Goal: Information Seeking & Learning: Find specific page/section

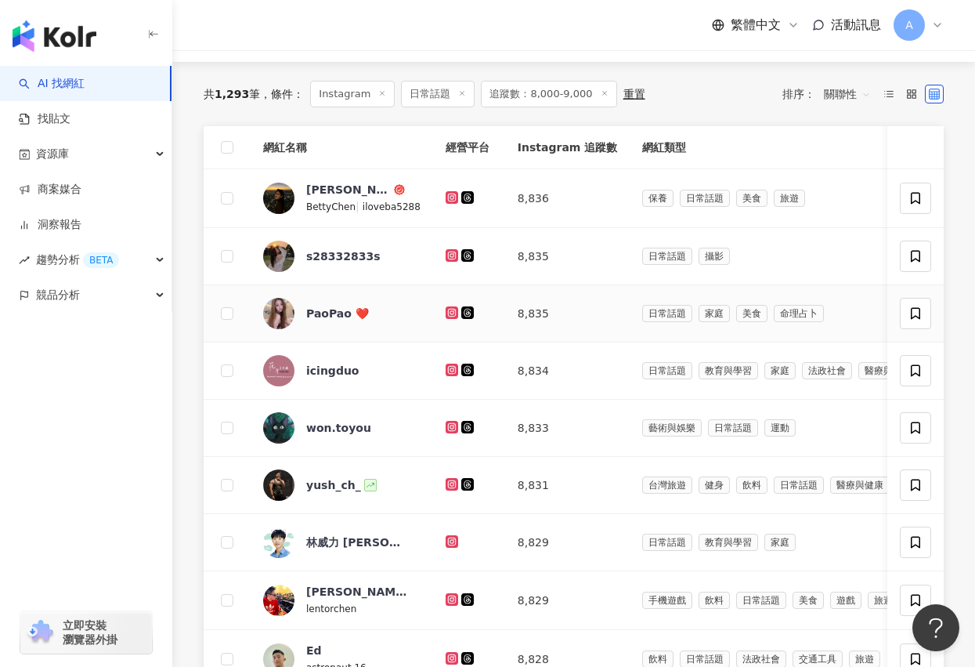
scroll to position [186, 0]
click at [450, 195] on icon at bounding box center [452, 198] width 13 height 13
click at [449, 253] on icon at bounding box center [452, 255] width 6 height 6
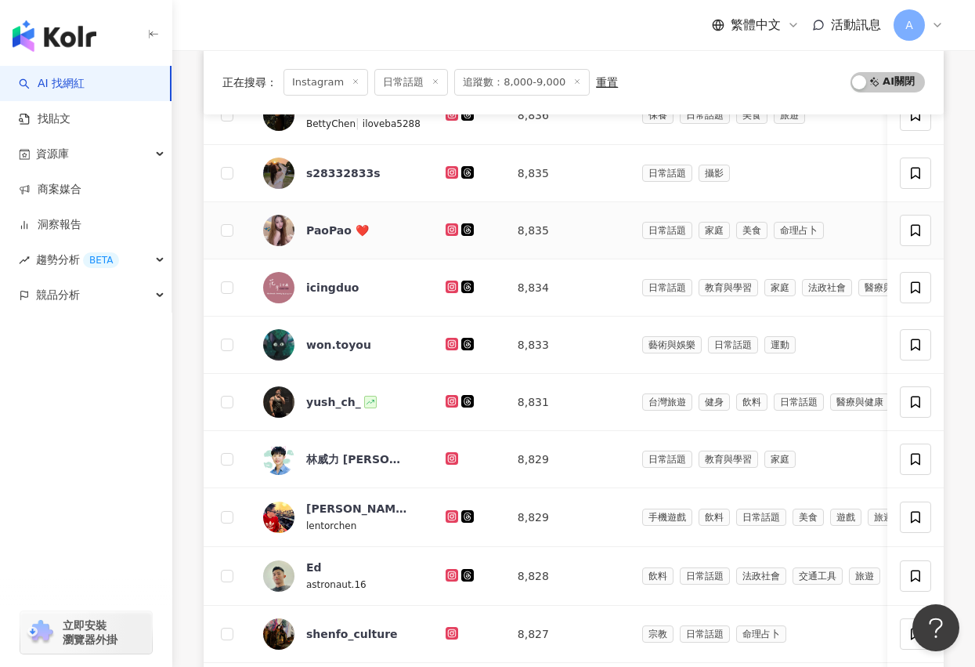
click at [449, 228] on icon at bounding box center [452, 229] width 13 height 13
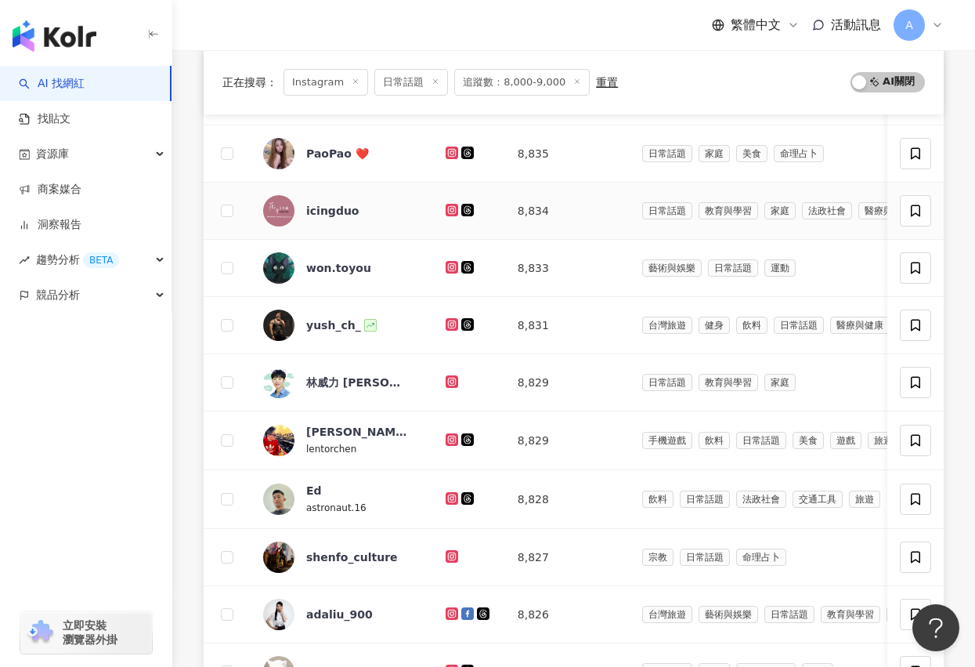
scroll to position [350, 0]
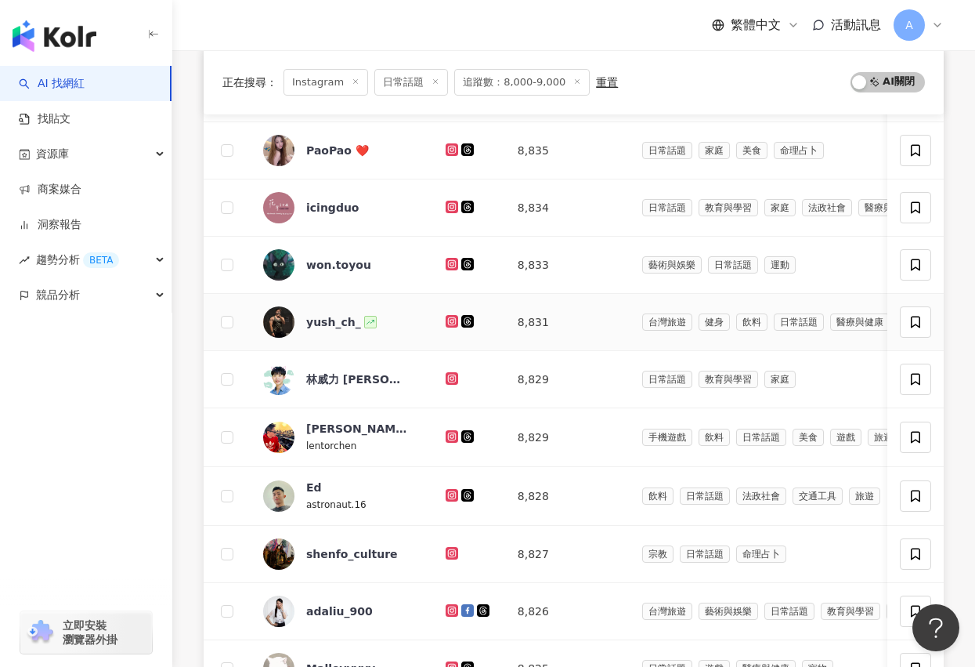
click at [447, 319] on icon at bounding box center [452, 320] width 10 height 9
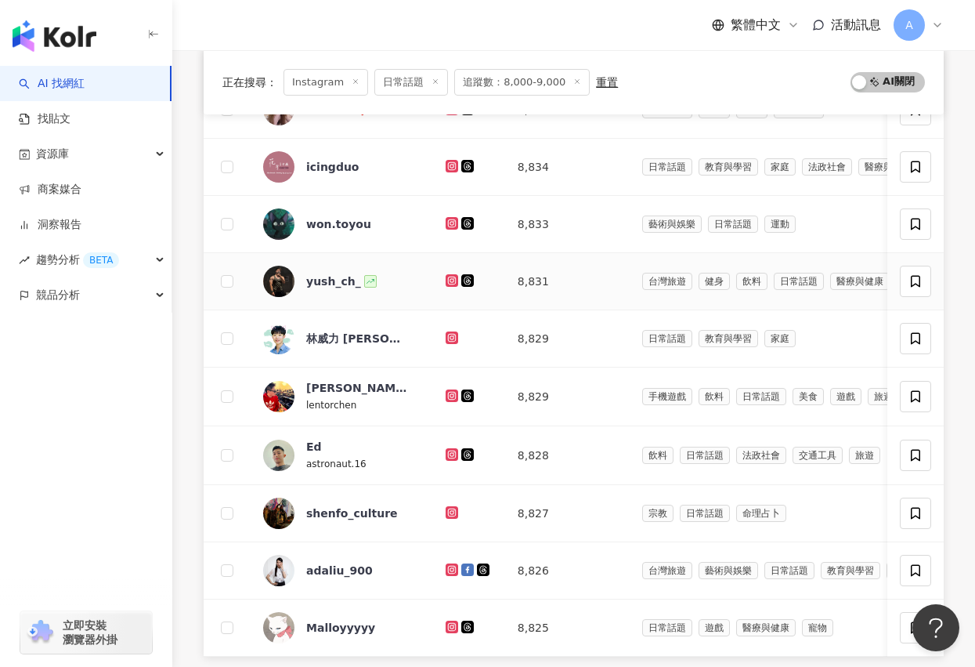
scroll to position [428, 0]
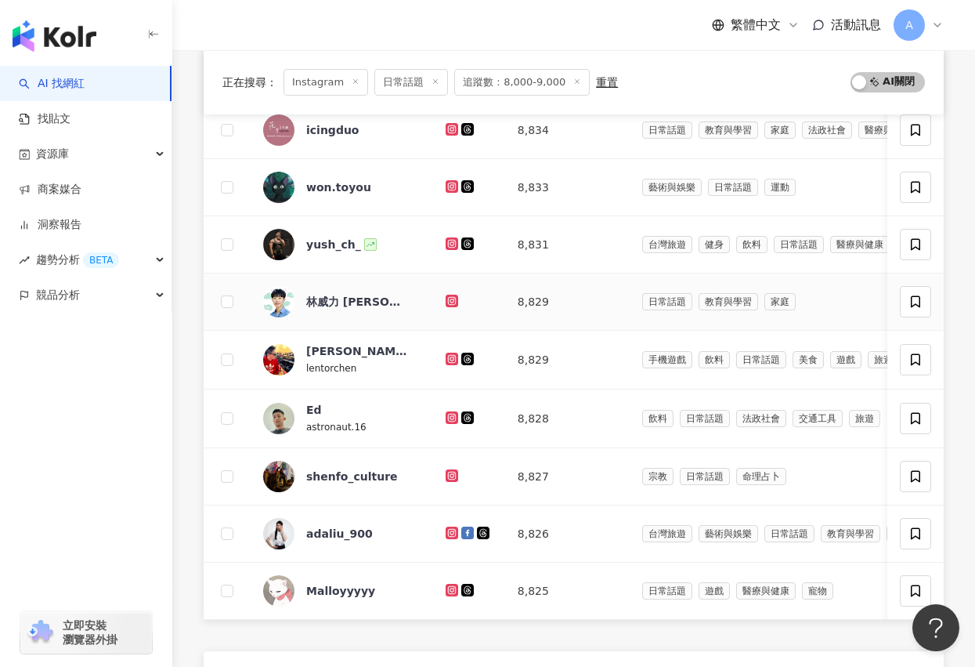
click at [446, 295] on icon at bounding box center [452, 301] width 13 height 13
click at [446, 352] on icon at bounding box center [452, 358] width 13 height 13
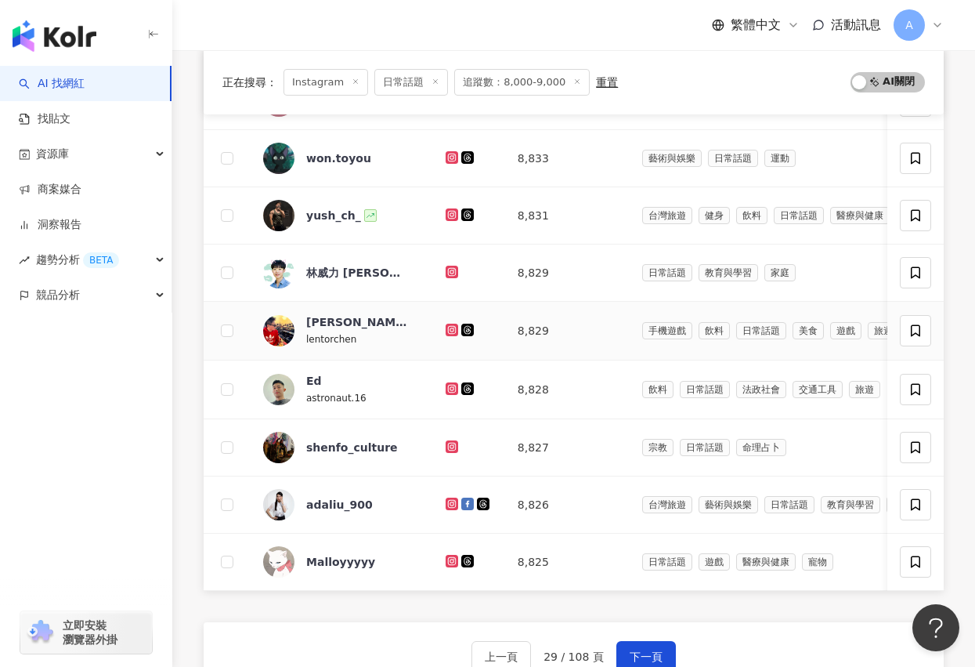
scroll to position [484, 0]
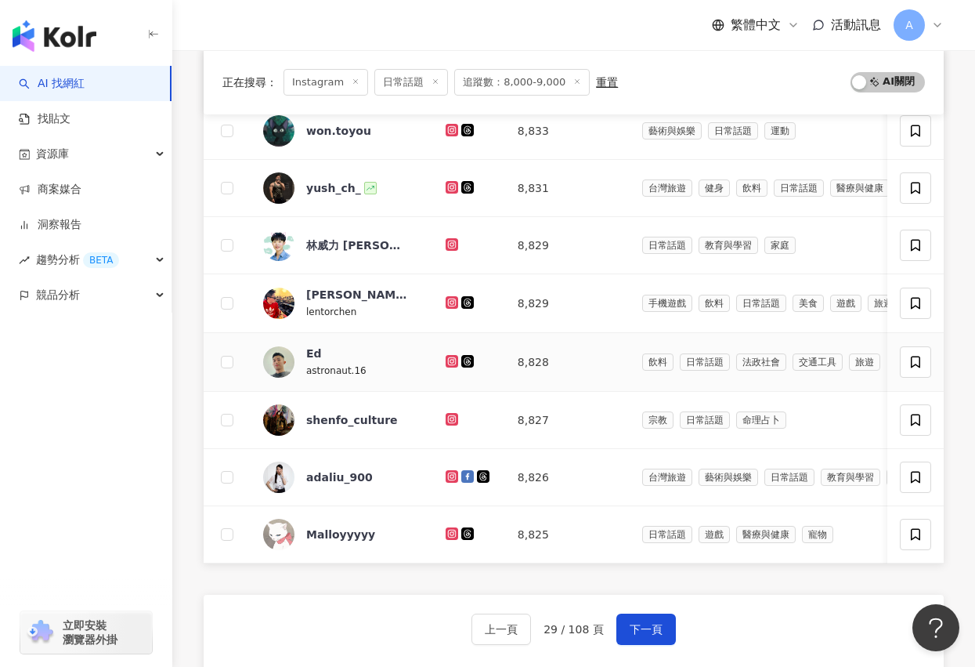
click at [447, 358] on icon at bounding box center [452, 360] width 10 height 9
click at [449, 418] on icon at bounding box center [452, 418] width 6 height 6
click at [448, 470] on icon at bounding box center [452, 476] width 13 height 13
click at [446, 535] on icon at bounding box center [452, 533] width 13 height 13
click at [634, 624] on span "下一頁" at bounding box center [646, 629] width 33 height 13
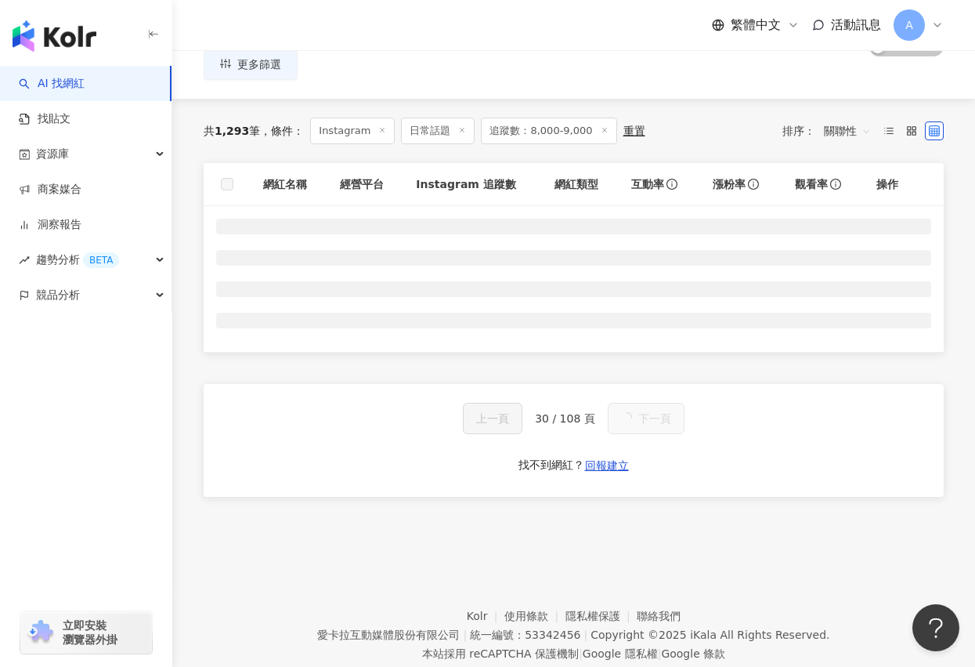
scroll to position [149, 0]
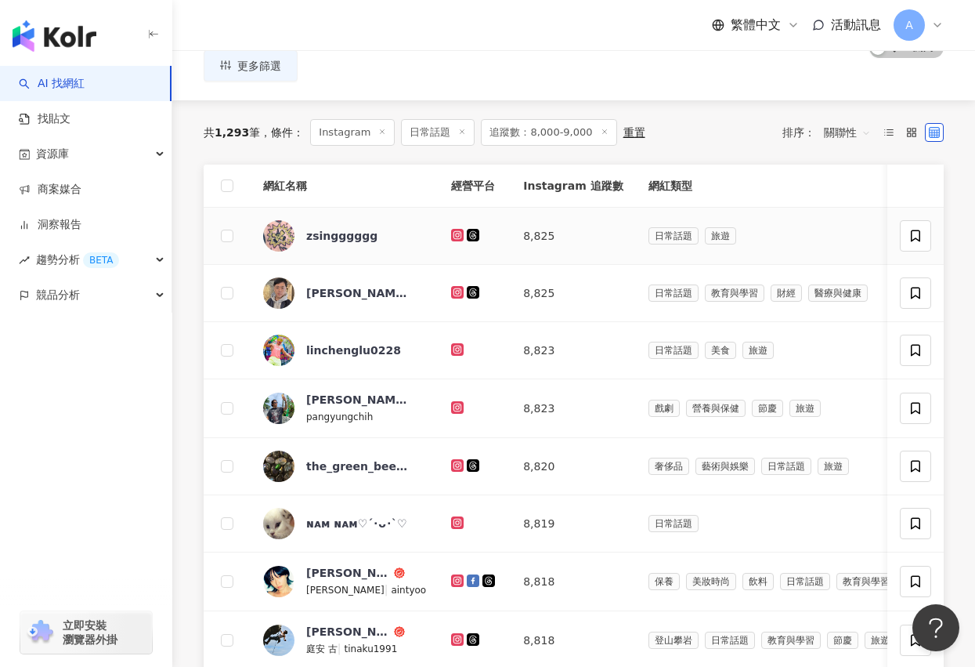
click at [454, 232] on icon at bounding box center [457, 234] width 6 height 6
click at [451, 290] on icon at bounding box center [457, 292] width 13 height 13
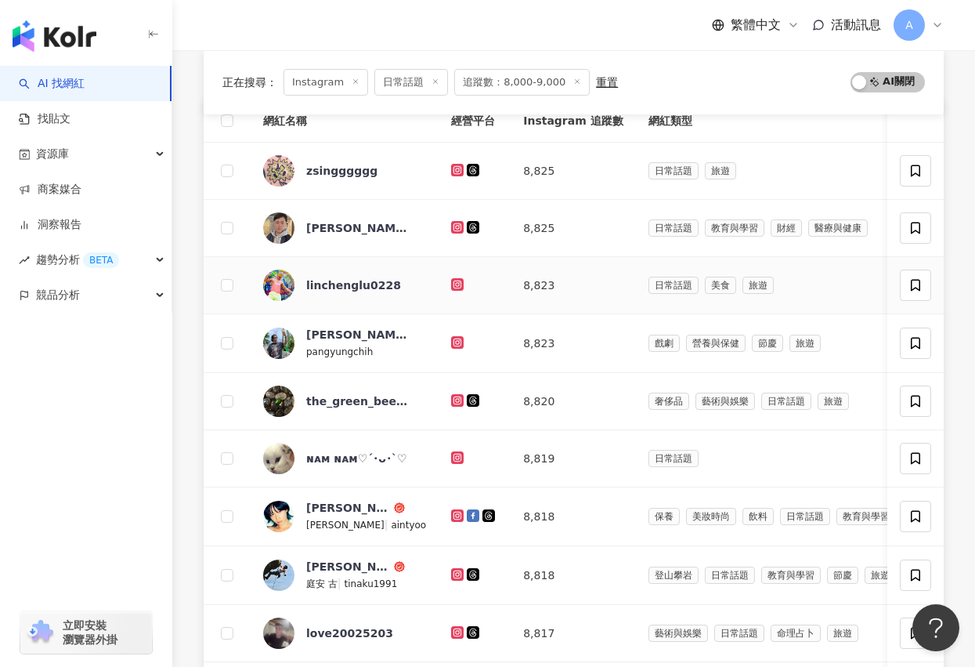
click at [451, 290] on icon at bounding box center [457, 284] width 13 height 13
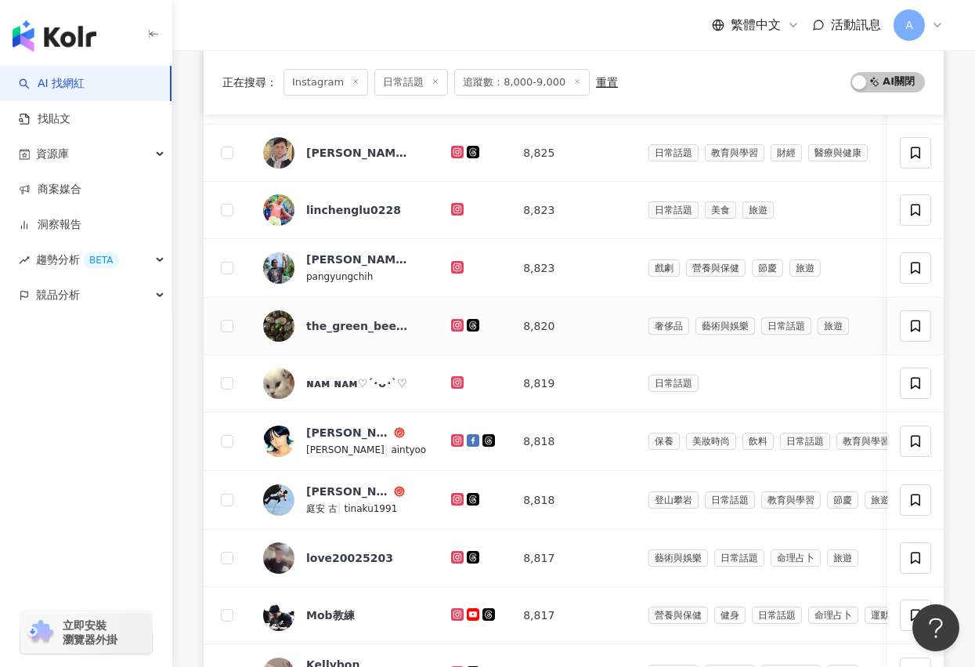
scroll to position [332, 0]
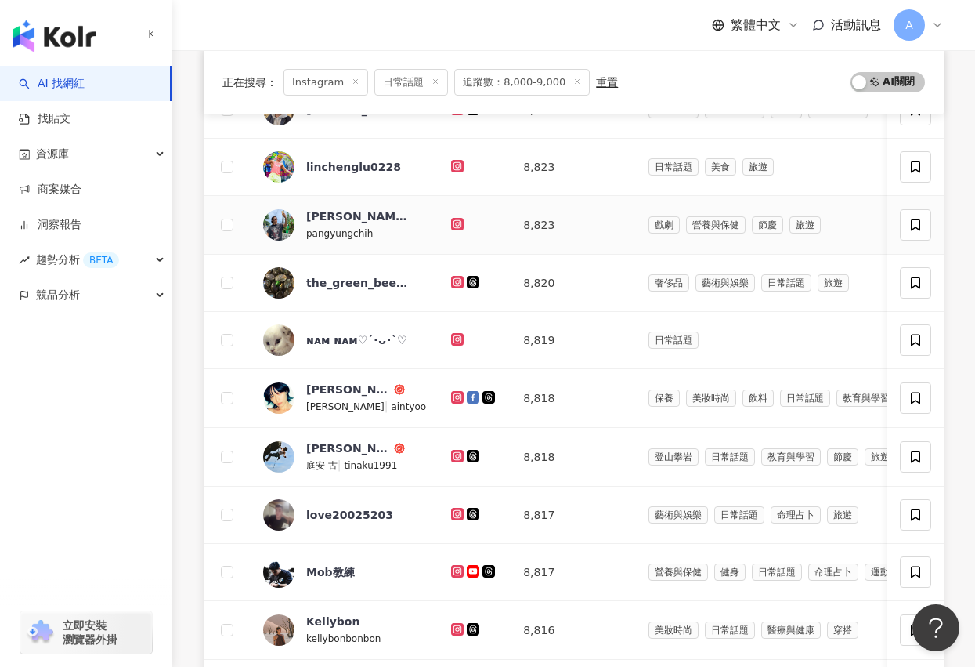
click at [454, 226] on icon at bounding box center [457, 223] width 6 height 6
click at [454, 280] on icon at bounding box center [457, 281] width 6 height 6
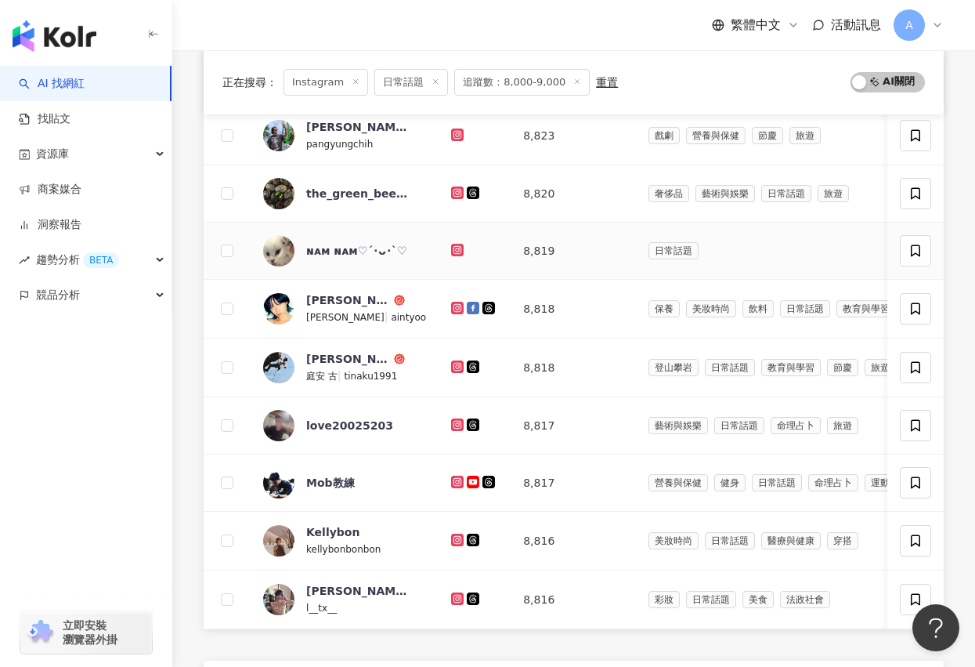
click at [454, 247] on icon at bounding box center [457, 249] width 6 height 6
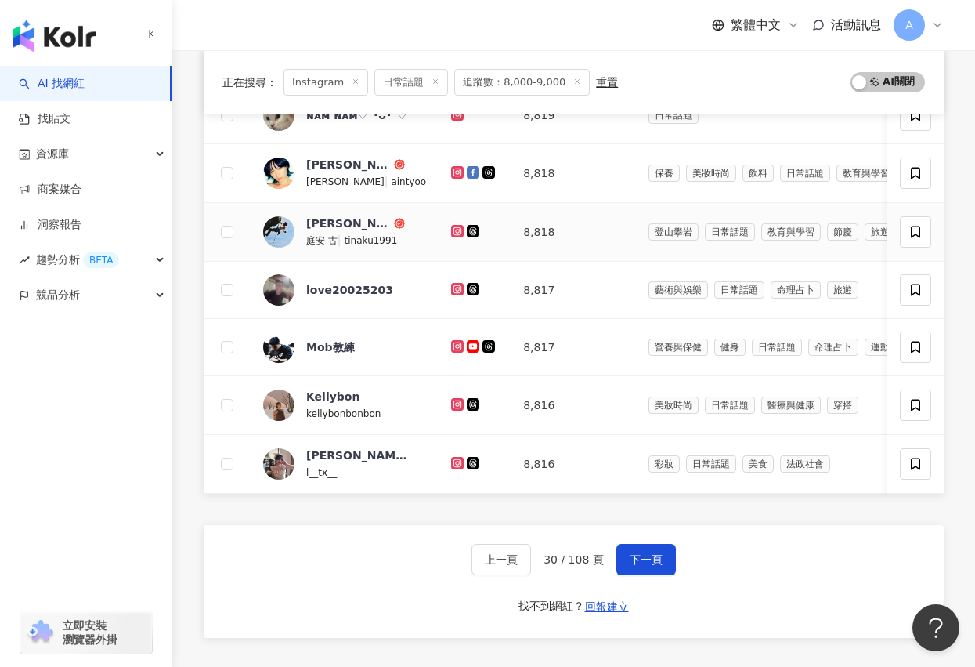
scroll to position [577, 0]
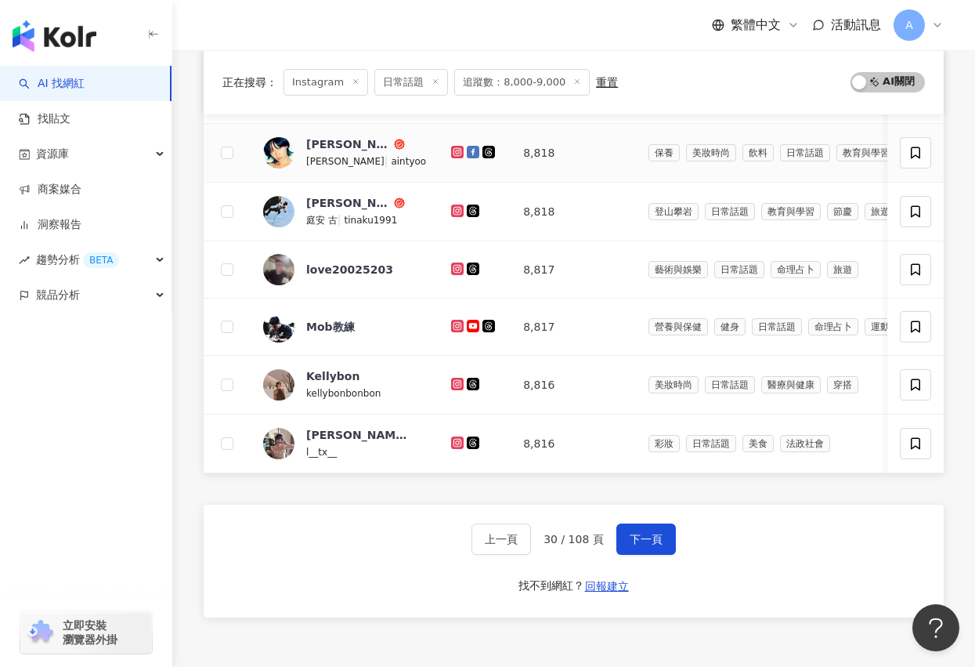
click at [453, 148] on icon at bounding box center [458, 151] width 10 height 9
click at [453, 211] on icon at bounding box center [458, 210] width 10 height 9
click at [453, 266] on icon at bounding box center [458, 268] width 10 height 9
click at [454, 326] on icon at bounding box center [457, 325] width 6 height 6
click at [454, 384] on icon at bounding box center [457, 383] width 6 height 6
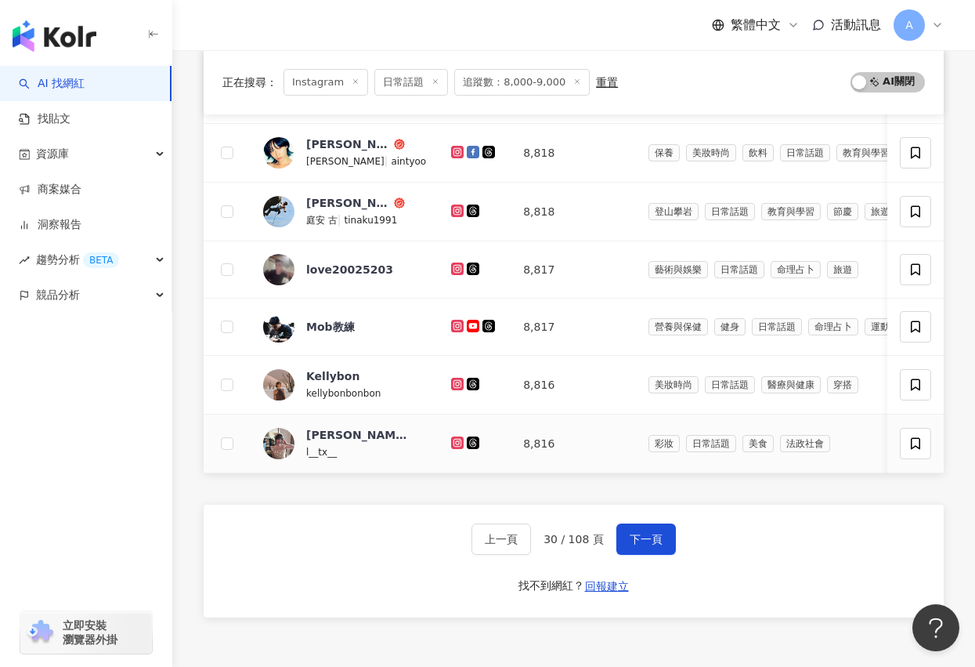
click at [451, 436] on icon at bounding box center [457, 442] width 13 height 13
click at [655, 537] on span "下一頁" at bounding box center [646, 539] width 33 height 13
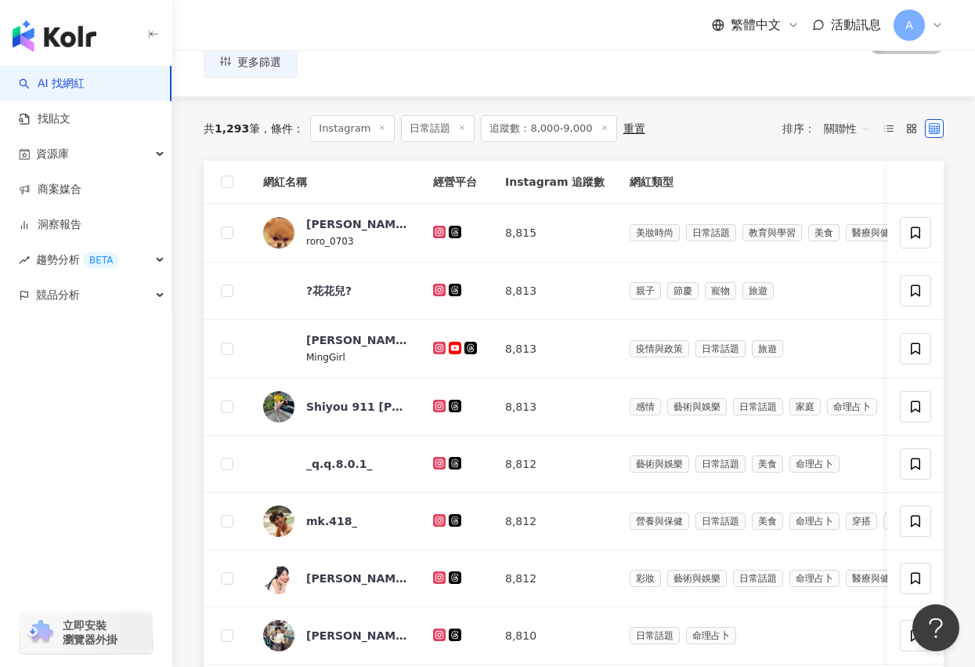
scroll to position [171, 0]
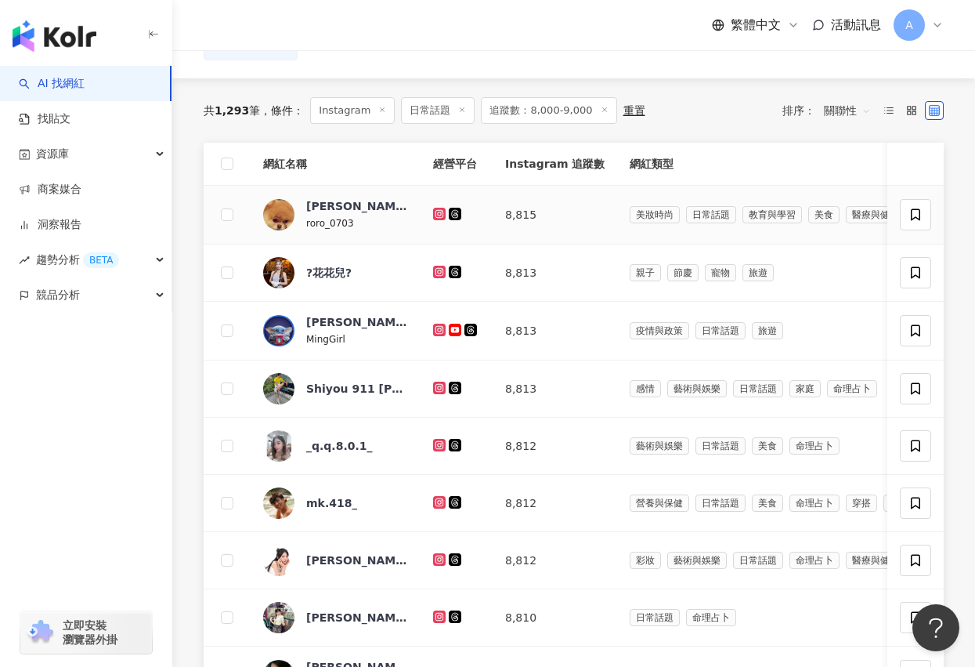
click at [435, 213] on icon at bounding box center [439, 214] width 13 height 13
click at [437, 262] on td at bounding box center [457, 272] width 72 height 57
click at [437, 267] on icon at bounding box center [439, 272] width 13 height 13
click at [443, 332] on icon at bounding box center [439, 330] width 13 height 13
click at [440, 381] on icon at bounding box center [439, 387] width 13 height 13
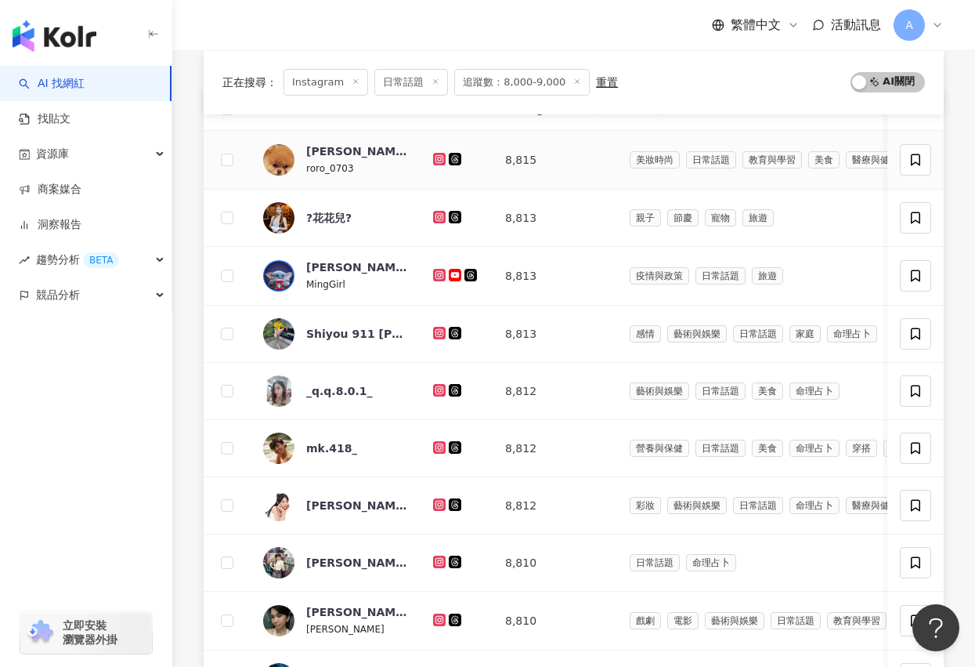
scroll to position [219, 0]
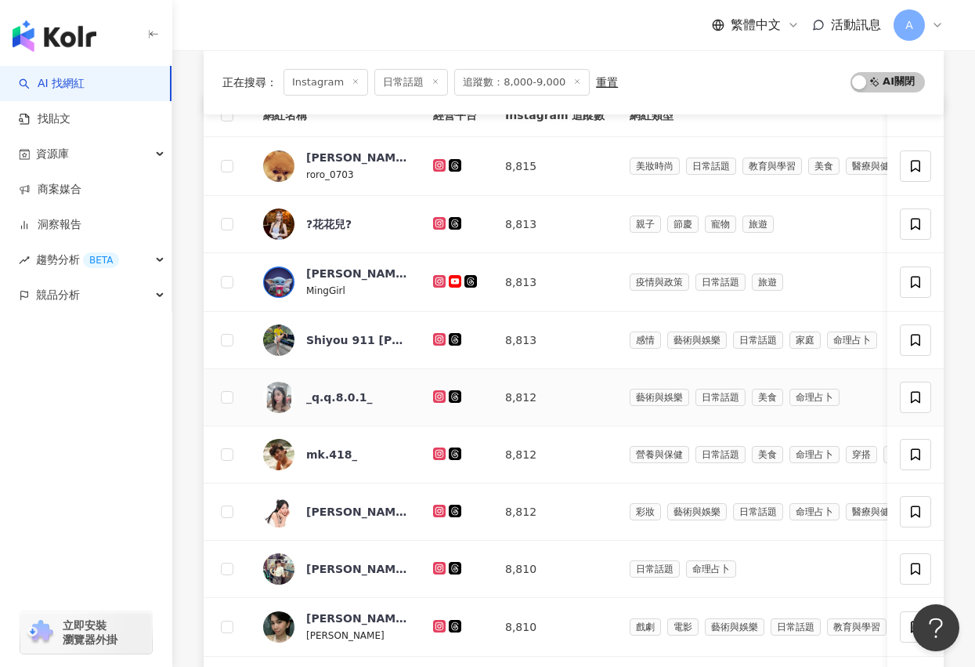
click at [441, 394] on icon at bounding box center [440, 396] width 10 height 9
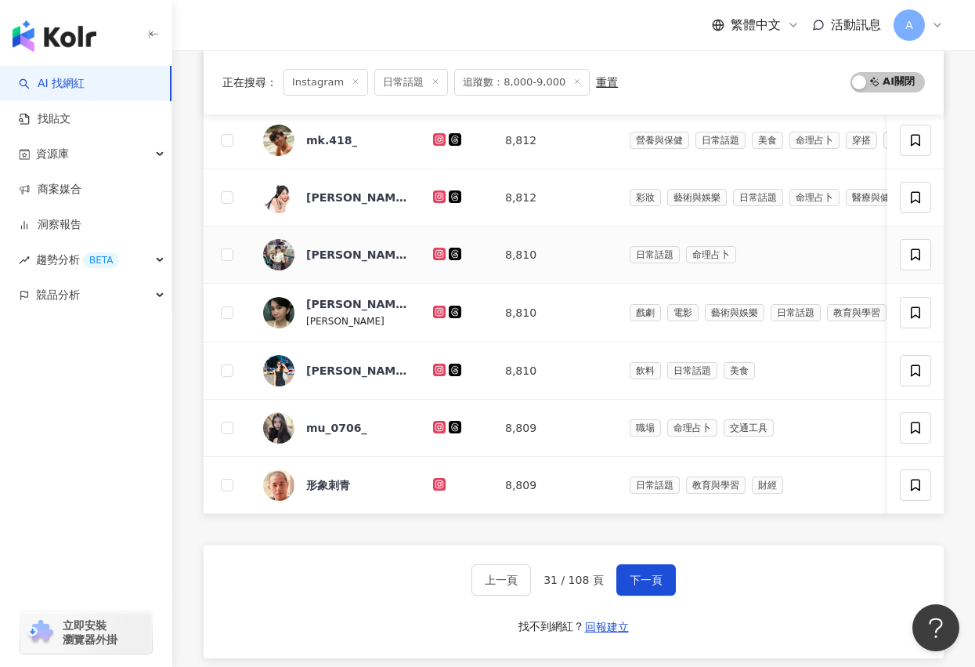
scroll to position [540, 0]
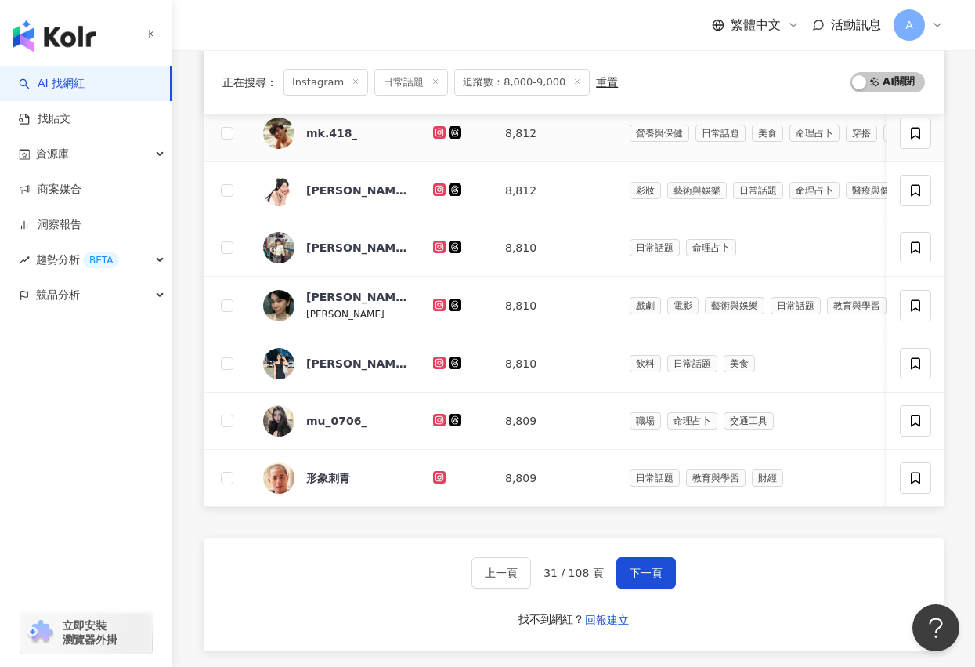
click at [438, 128] on icon at bounding box center [439, 131] width 6 height 6
click at [438, 187] on icon at bounding box center [440, 189] width 10 height 9
click at [438, 237] on td at bounding box center [457, 247] width 72 height 57
click at [438, 239] on div at bounding box center [456, 247] width 47 height 17
click at [438, 246] on icon at bounding box center [440, 246] width 10 height 9
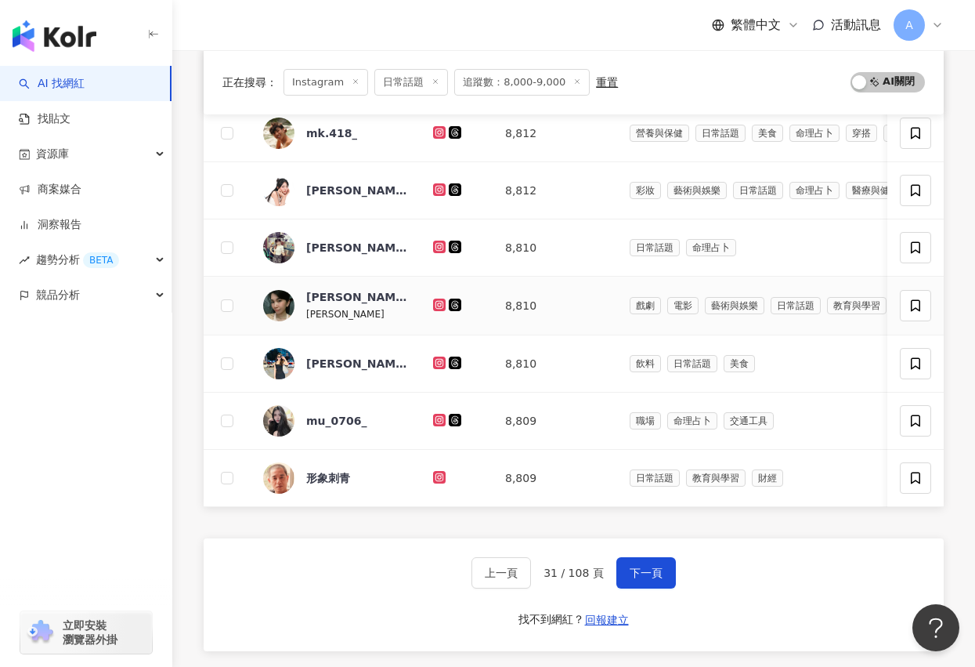
click at [442, 299] on icon at bounding box center [439, 304] width 13 height 13
click at [441, 360] on icon at bounding box center [439, 362] width 6 height 6
click at [441, 421] on icon at bounding box center [439, 419] width 6 height 6
click at [439, 479] on icon at bounding box center [439, 476] width 6 height 6
click at [620, 559] on button "下一頁" at bounding box center [646, 572] width 60 height 31
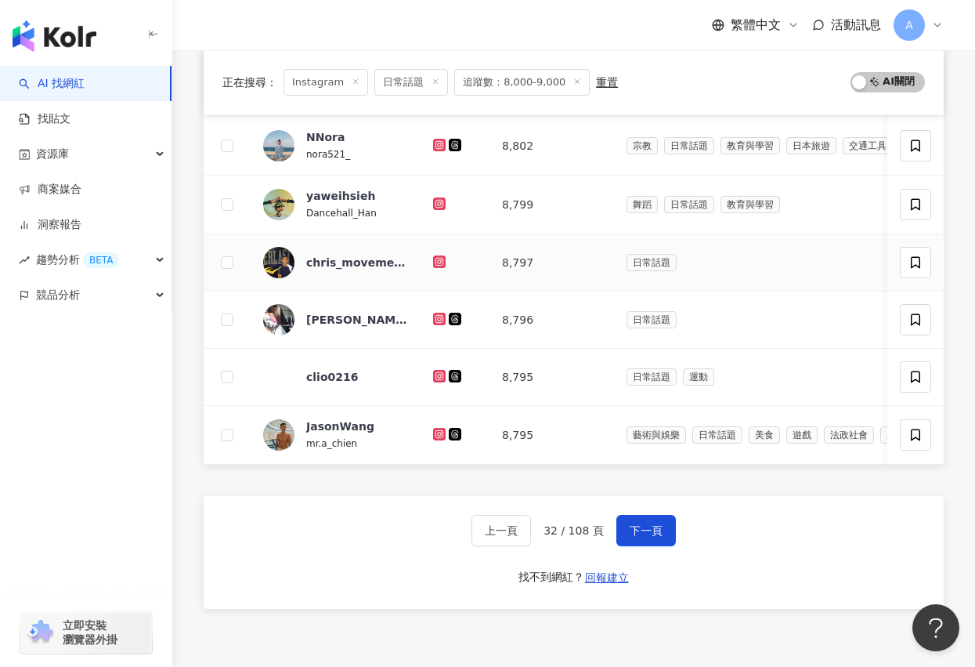
scroll to position [598, 0]
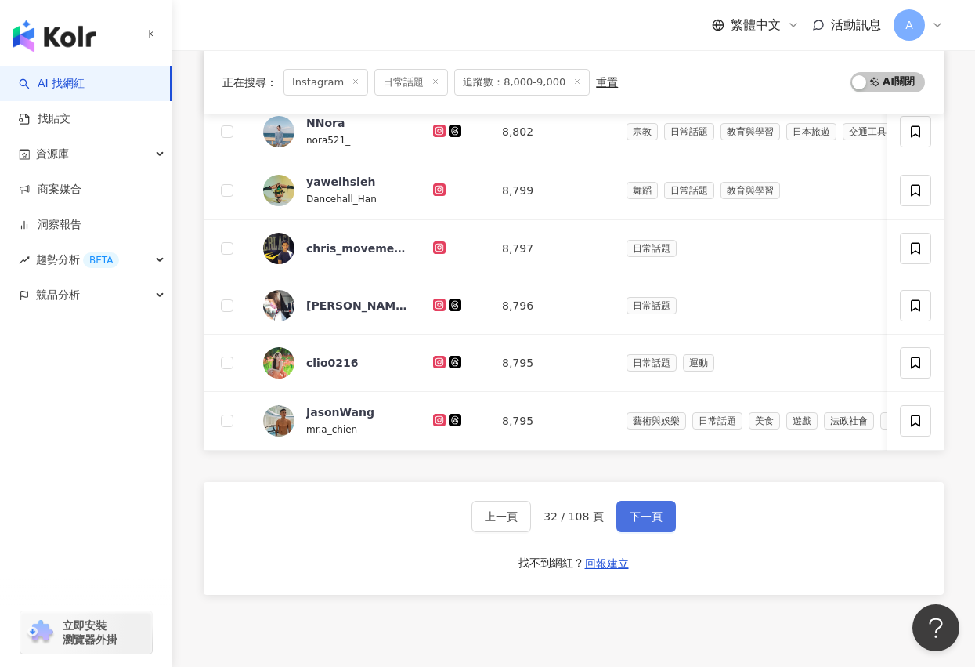
click at [639, 506] on button "下一頁" at bounding box center [646, 516] width 60 height 31
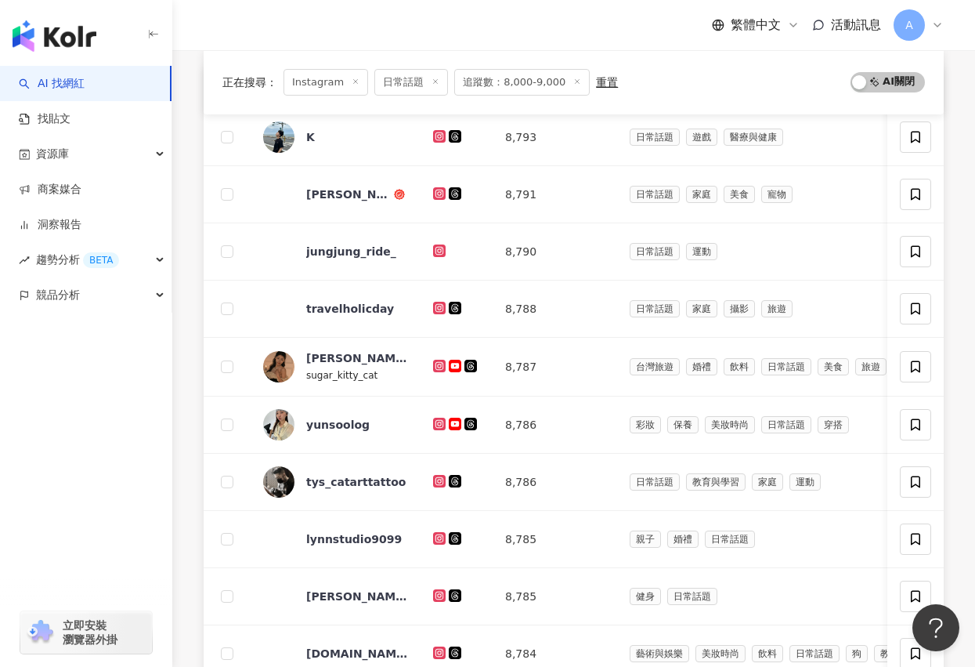
scroll to position [227, 0]
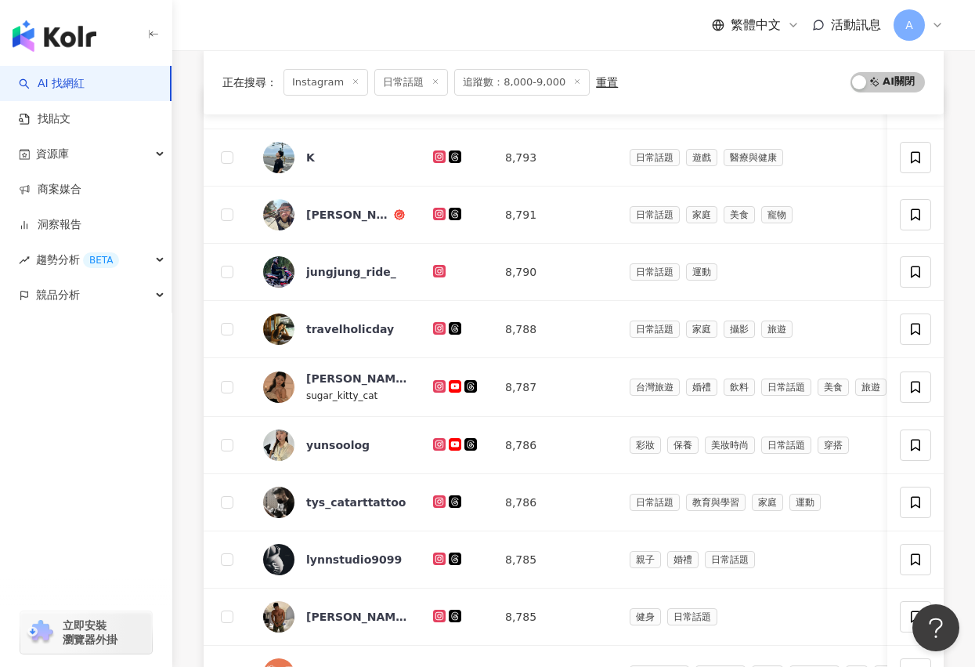
click at [436, 155] on icon at bounding box center [440, 156] width 10 height 9
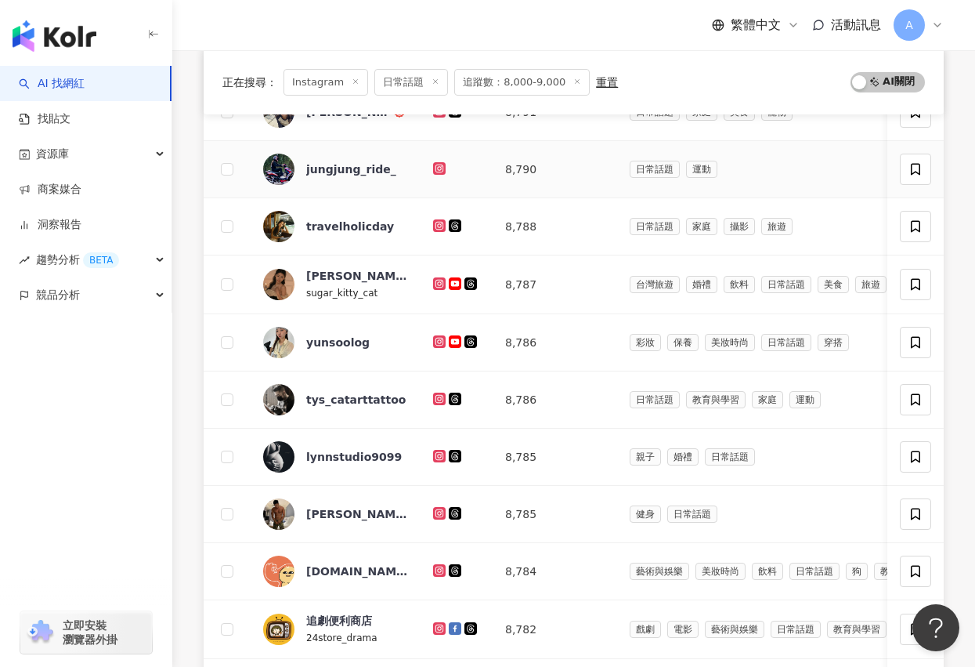
scroll to position [314, 0]
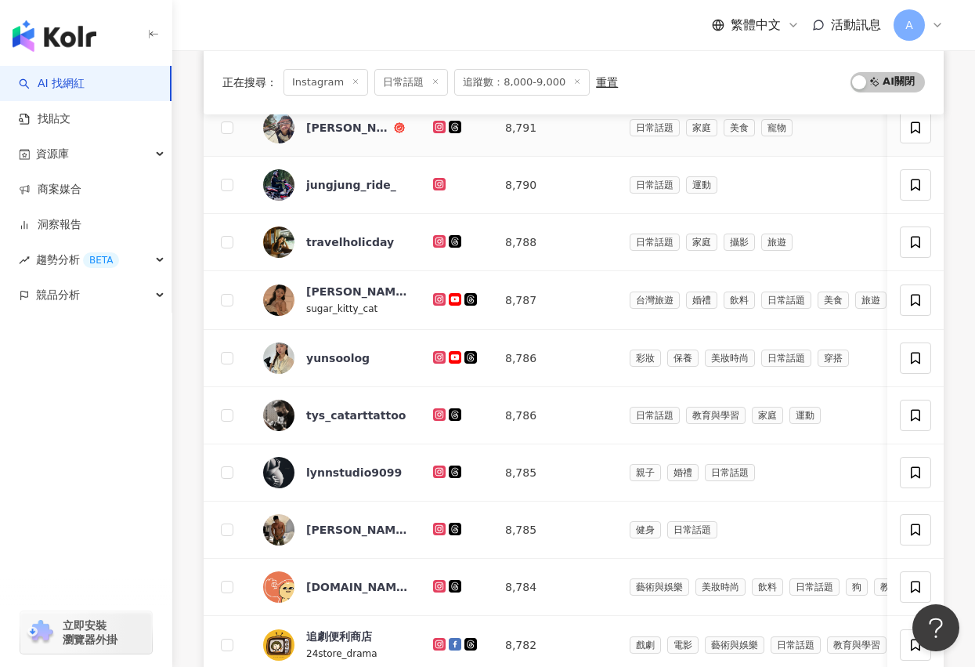
click at [436, 123] on icon at bounding box center [440, 126] width 10 height 9
click at [436, 178] on icon at bounding box center [439, 184] width 13 height 13
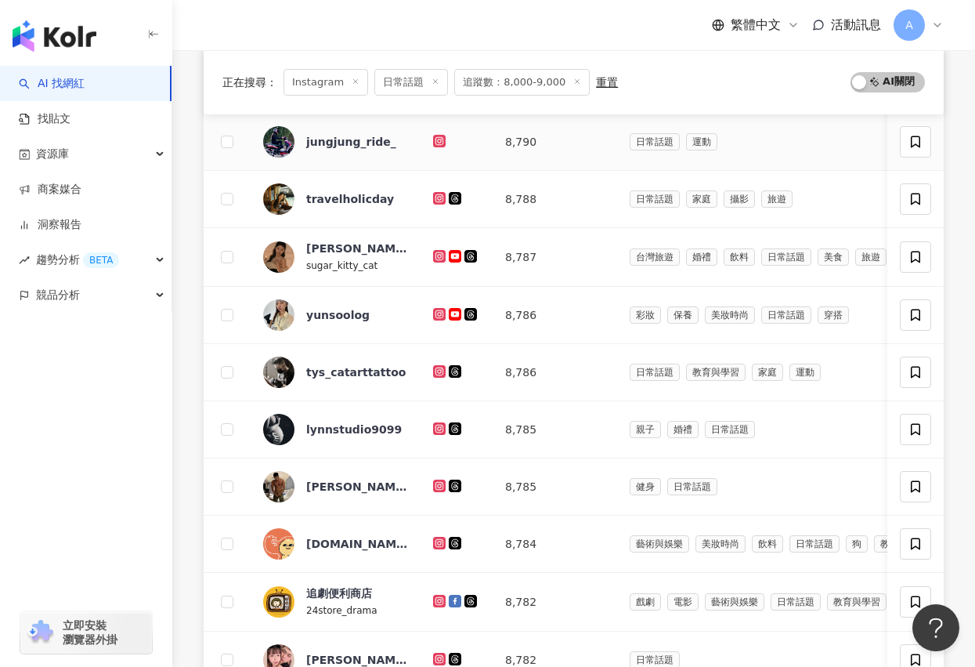
scroll to position [370, 0]
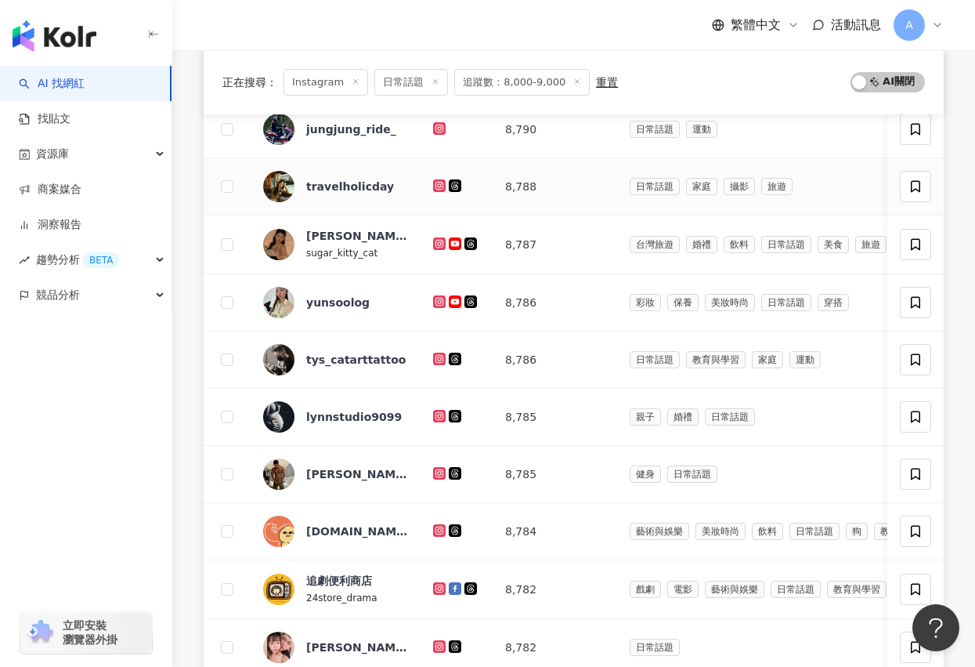
click at [436, 178] on div at bounding box center [456, 186] width 47 height 17
click at [436, 189] on icon at bounding box center [440, 185] width 10 height 9
click at [443, 247] on icon at bounding box center [439, 243] width 13 height 13
click at [442, 299] on icon at bounding box center [439, 301] width 6 height 6
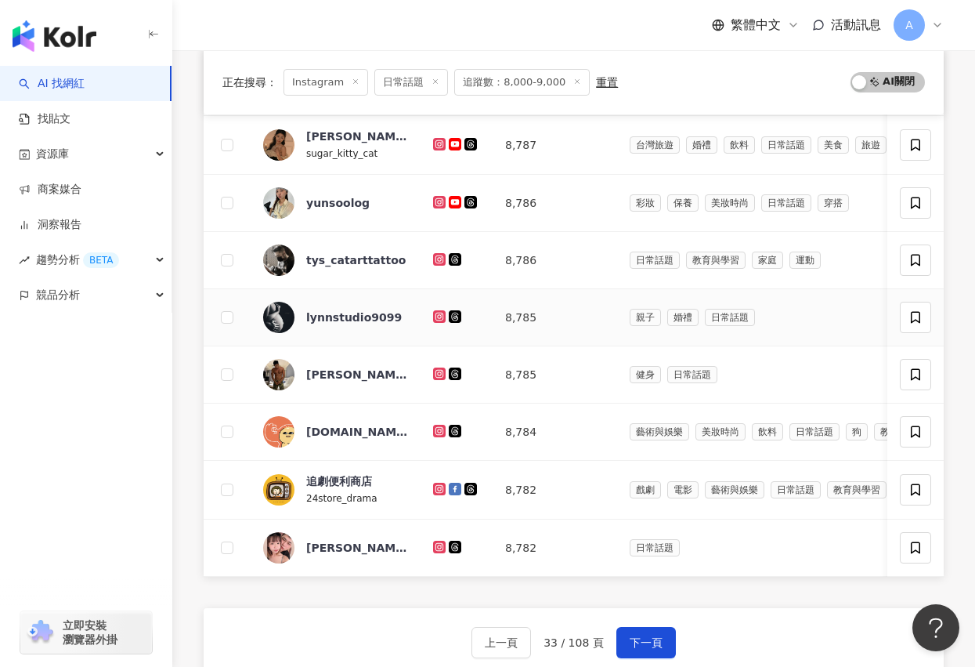
scroll to position [471, 0]
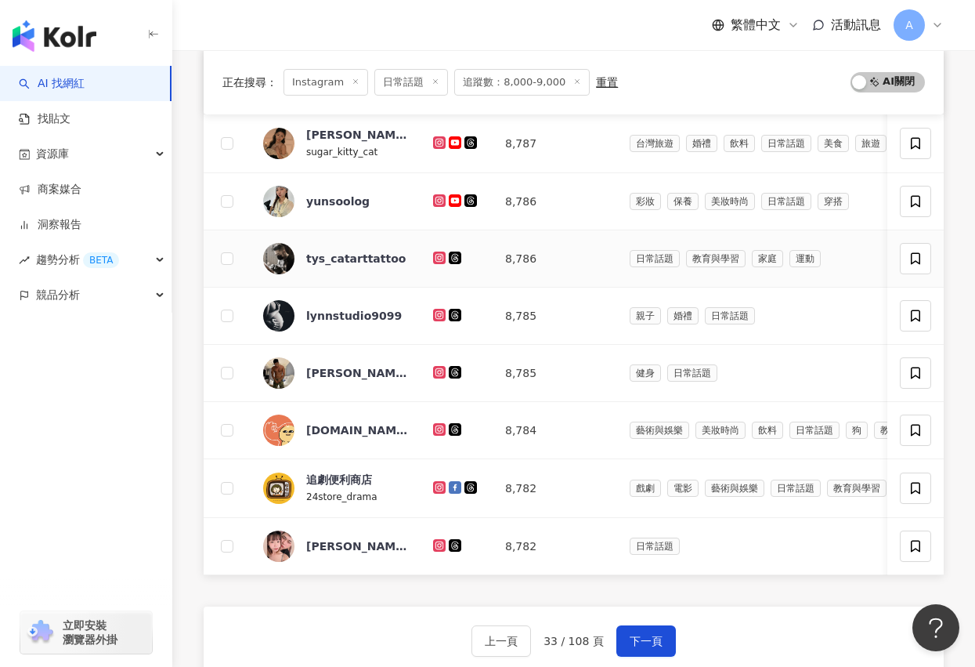
click at [438, 262] on icon at bounding box center [439, 257] width 13 height 13
click at [438, 311] on icon at bounding box center [440, 314] width 10 height 9
click at [440, 371] on icon at bounding box center [440, 371] width 10 height 9
click at [441, 429] on icon at bounding box center [440, 429] width 10 height 9
click at [443, 541] on icon at bounding box center [439, 545] width 13 height 13
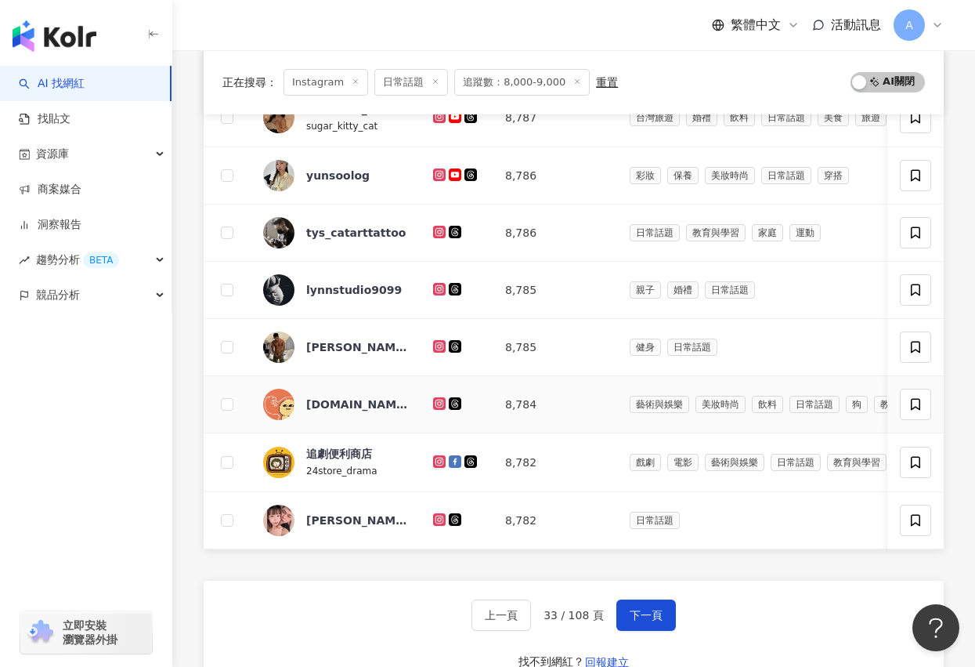
scroll to position [505, 0]
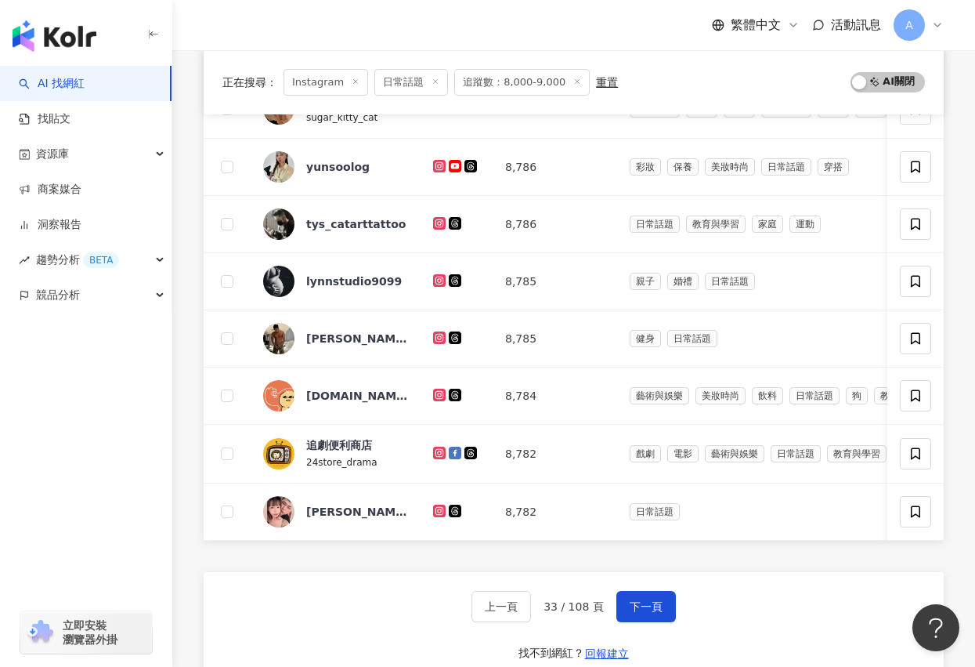
click at [675, 606] on div "上一頁 33 / 108 頁 下一頁 找不到網紅？ 回報建立" at bounding box center [574, 628] width 740 height 113
click at [655, 606] on span "下一頁" at bounding box center [646, 606] width 33 height 13
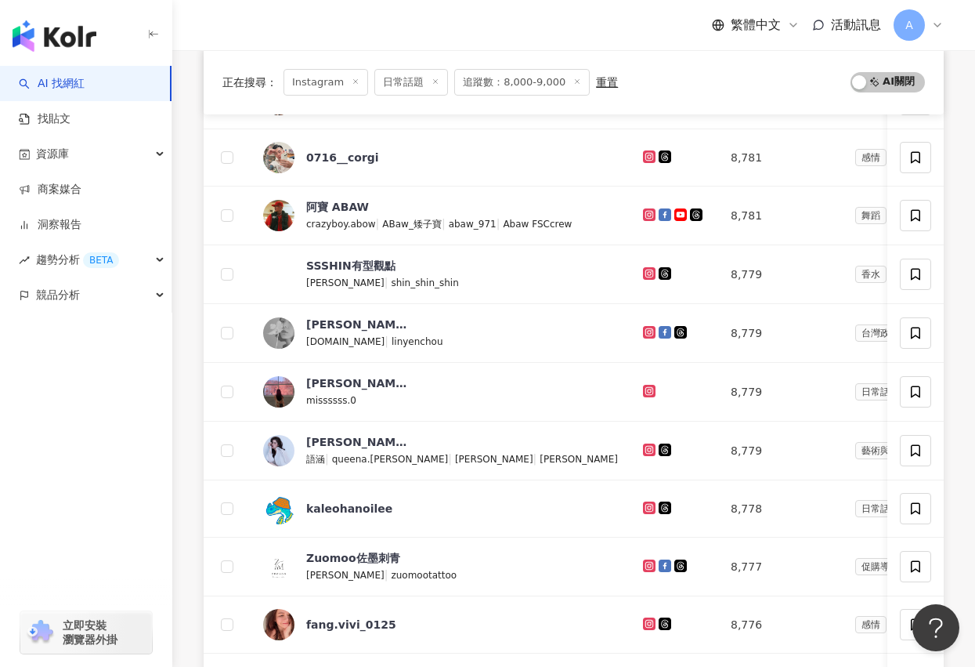
scroll to position [129, 0]
